Goal: Book appointment/travel/reservation

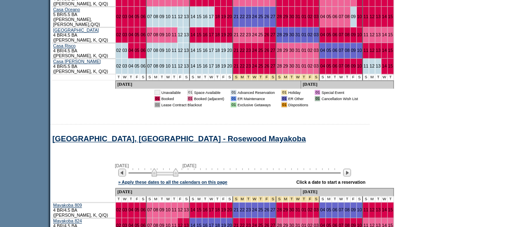
scroll to position [6794, 0]
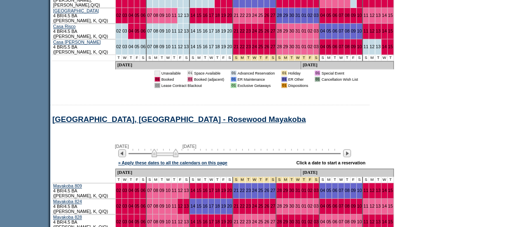
drag, startPoint x: 525, startPoint y: 212, endPoint x: 520, endPoint y: 213, distance: 5.0
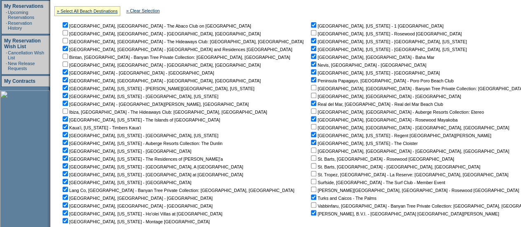
scroll to position [161, 0]
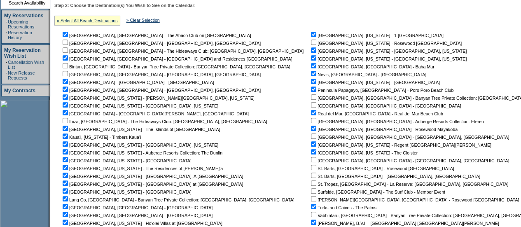
click at [68, 42] on input "checkbox" at bounding box center [65, 42] width 5 height 5
checkbox input "true"
click at [68, 73] on input "checkbox" at bounding box center [65, 73] width 5 height 5
checkbox input "true"
drag, startPoint x: 526, startPoint y: 19, endPoint x: 70, endPoint y: 120, distance: 466.2
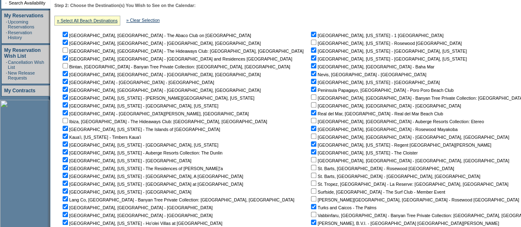
click at [68, 120] on input "checkbox" at bounding box center [65, 120] width 5 height 5
checkbox input "true"
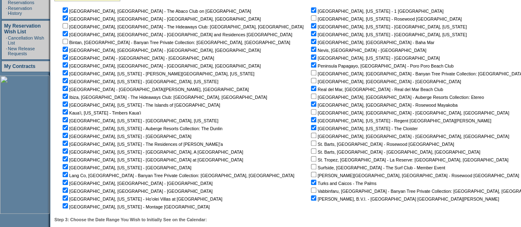
scroll to position [176, 0]
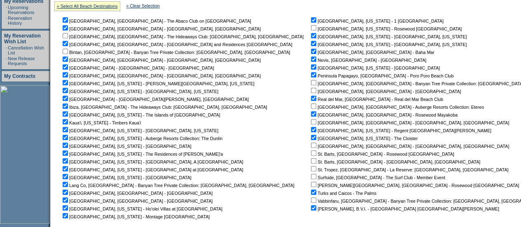
click at [311, 29] on input "checkbox" at bounding box center [313, 27] width 5 height 5
checkbox input "true"
click at [311, 122] on input "checkbox" at bounding box center [313, 121] width 5 height 5
checkbox input "true"
click at [311, 146] on input "checkbox" at bounding box center [313, 145] width 5 height 5
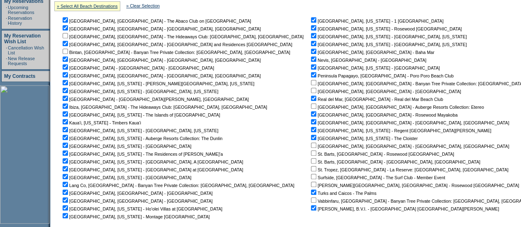
checkbox input "true"
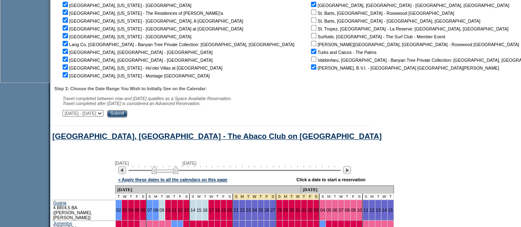
scroll to position [355, 0]
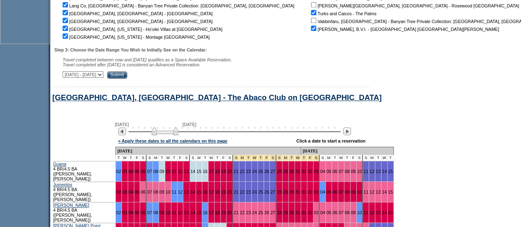
click at [103, 76] on select "[DATE] - [DATE] [DATE] - [DATE] [DATE] - [DATE] [DATE] - [DATE] [DATE] - [DATE]…" at bounding box center [83, 74] width 41 height 7
select select "[DATE]|[DATE]"
click at [67, 73] on select "[DATE] - [DATE] [DATE] - [DATE] [DATE] - [DATE] [DATE] - [DATE] [DATE] - [DATE]…" at bounding box center [83, 74] width 41 height 7
click at [127, 77] on input "Submit" at bounding box center [117, 74] width 20 height 7
